Goal: Information Seeking & Learning: Learn about a topic

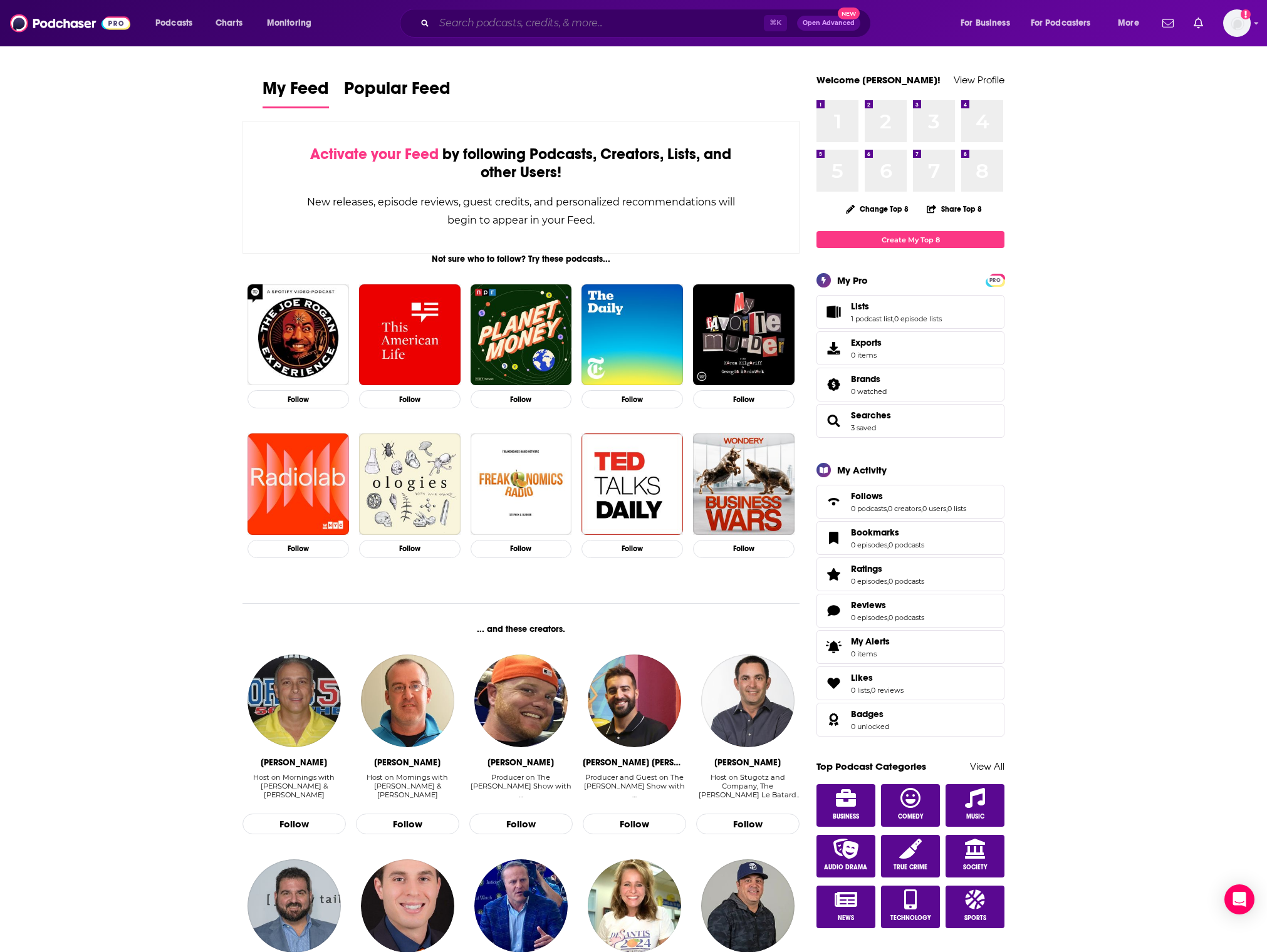
drag, startPoint x: 553, startPoint y: 25, endPoint x: 542, endPoint y: 24, distance: 11.0
click at [552, 25] on input "Search podcasts, credits, & more..." at bounding box center [599, 23] width 329 height 20
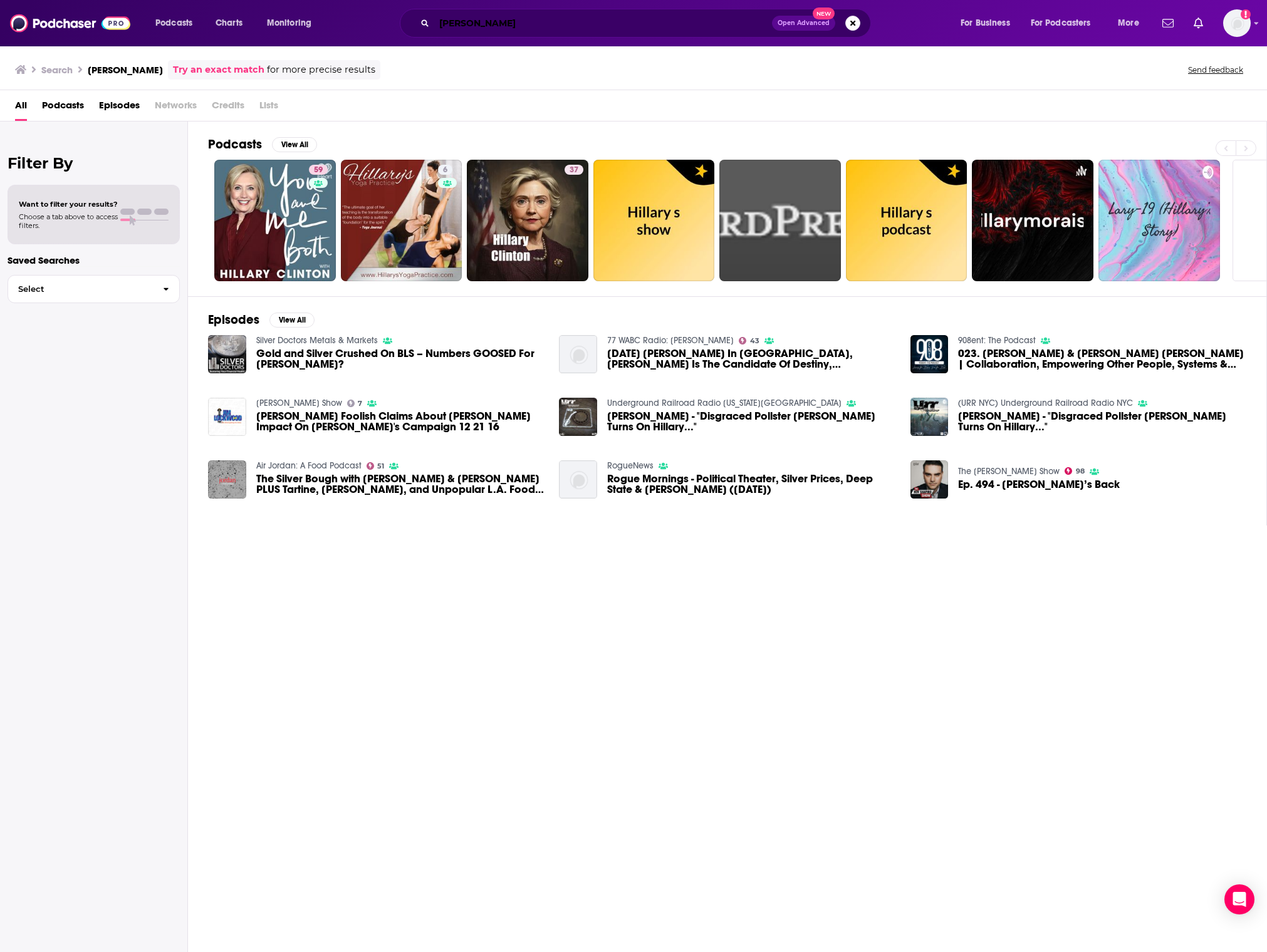
click at [457, 29] on input "[PERSON_NAME]" at bounding box center [603, 23] width 338 height 20
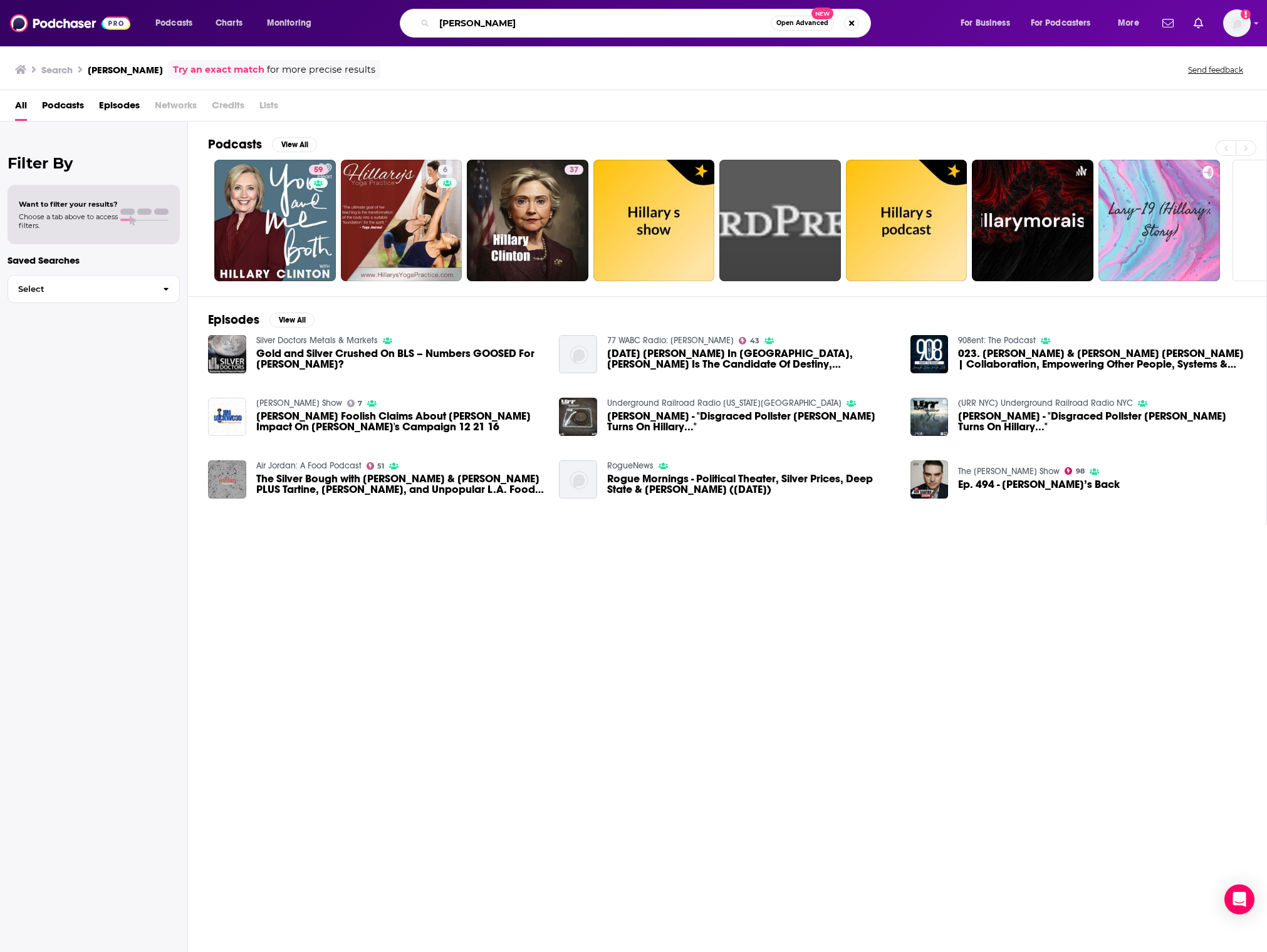
click at [458, 24] on input "[PERSON_NAME]" at bounding box center [602, 23] width 336 height 20
type input "[PERSON_NAME]"
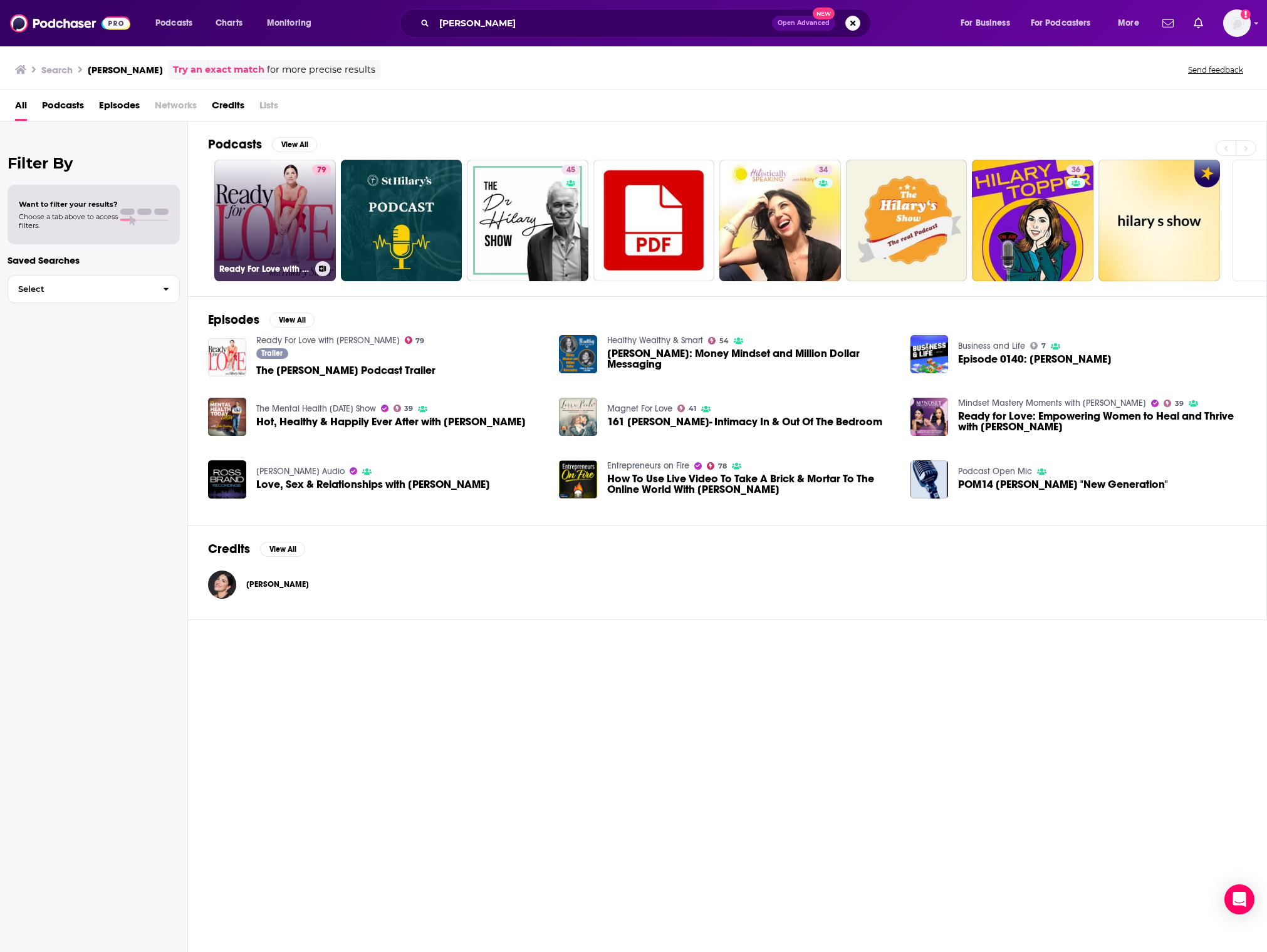
click at [292, 252] on link "79 Ready For Love with [PERSON_NAME]" at bounding box center [275, 220] width 122 height 122
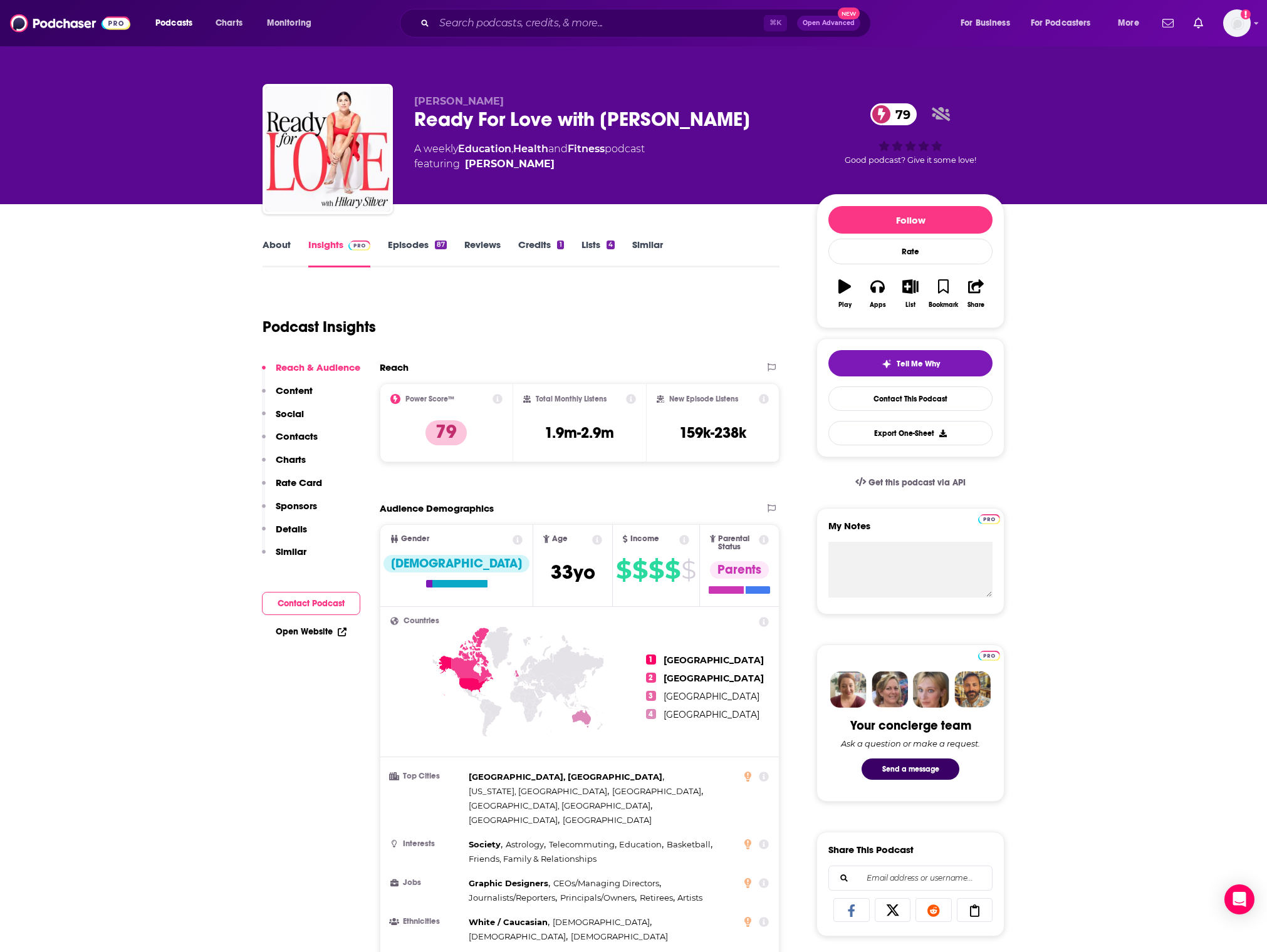
click at [289, 501] on p "Sponsors" at bounding box center [296, 506] width 41 height 12
